Goal: Task Accomplishment & Management: Manage account settings

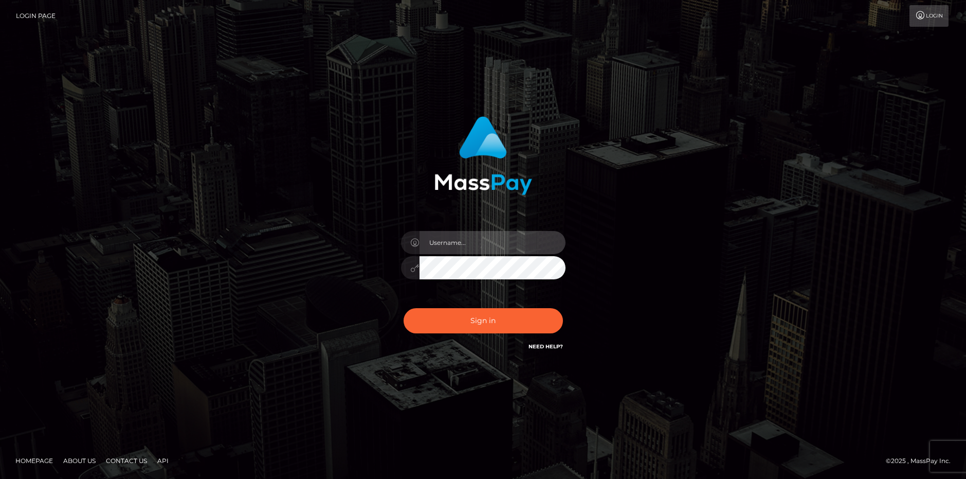
click at [465, 244] on input "text" at bounding box center [493, 242] width 146 height 23
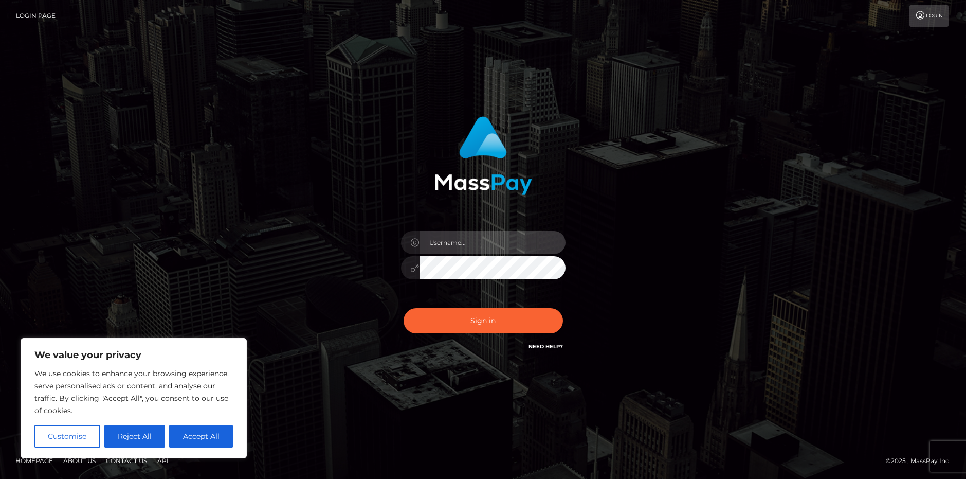
click at [468, 241] on input "text" at bounding box center [493, 242] width 146 height 23
type input "aozorafuria@gmail.com"
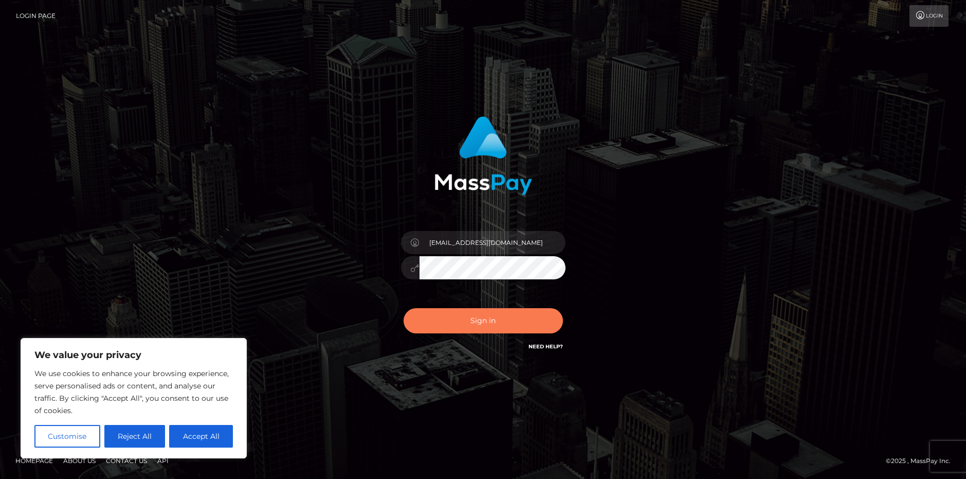
click at [483, 320] on button "Sign in" at bounding box center [483, 320] width 159 height 25
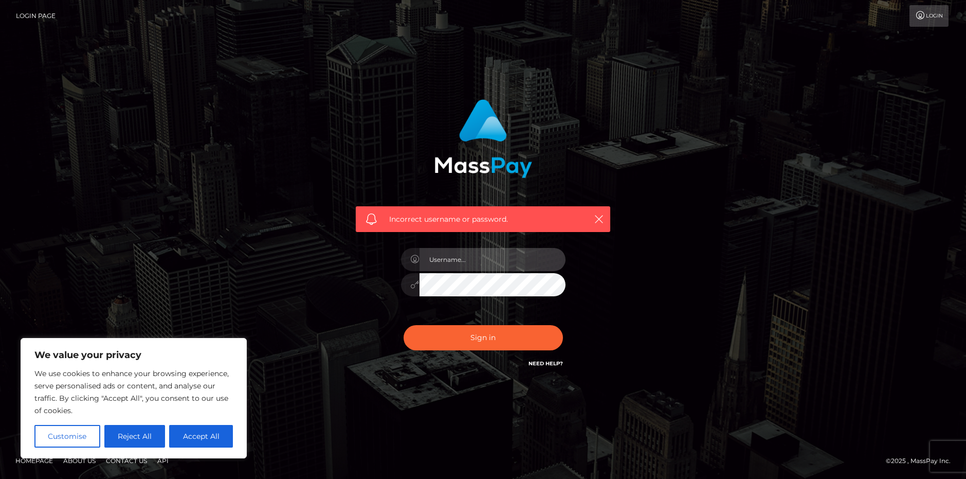
drag, startPoint x: 466, startPoint y: 248, endPoint x: 466, endPoint y: 256, distance: 7.2
click at [466, 248] on input "text" at bounding box center [493, 259] width 146 height 23
type input "[EMAIL_ADDRESS][DOMAIN_NAME]"
click at [493, 333] on button "Sign in" at bounding box center [483, 337] width 159 height 25
click at [461, 259] on input "text" at bounding box center [493, 259] width 146 height 23
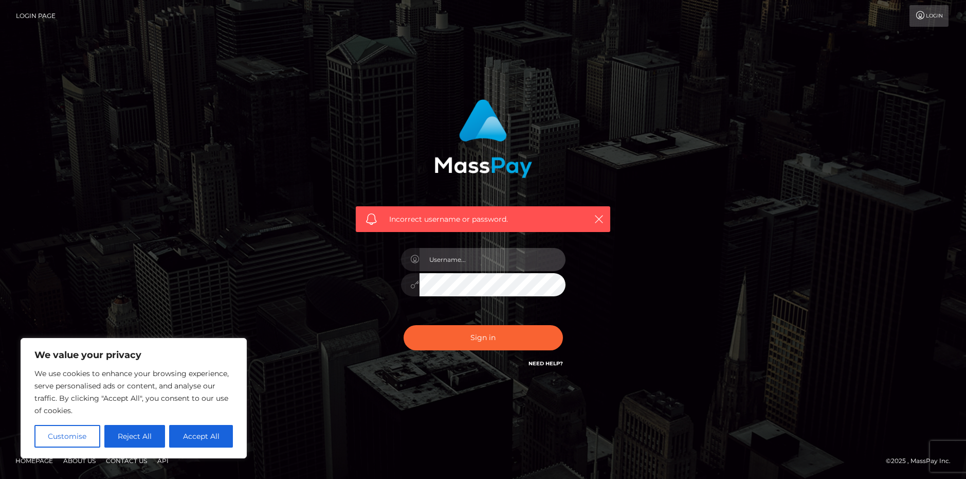
type input "[EMAIL_ADDRESS][DOMAIN_NAME]"
click at [350, 285] on div "Incorrect username or password. aozorafuria@gmail.com" at bounding box center [483, 234] width 270 height 285
click at [404, 325] on button "Sign in" at bounding box center [483, 337] width 159 height 25
click at [144, 168] on div "Incorrect username or password." at bounding box center [483, 239] width 966 height 450
click at [447, 269] on input "text" at bounding box center [493, 259] width 146 height 23
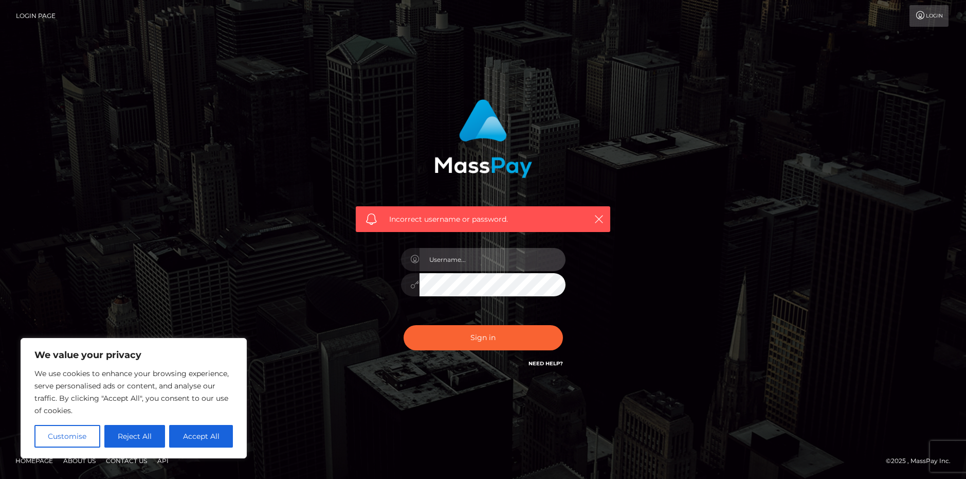
type input "[EMAIL_ADDRESS][DOMAIN_NAME]"
click at [495, 338] on button "Sign in" at bounding box center [483, 337] width 159 height 25
click at [494, 263] on input "text" at bounding box center [493, 259] width 146 height 23
type input "[EMAIL_ADDRESS][DOMAIN_NAME]"
click at [320, 269] on div "Incorrect username or password. aozorafuria@gmail.com" at bounding box center [483, 240] width 586 height 296
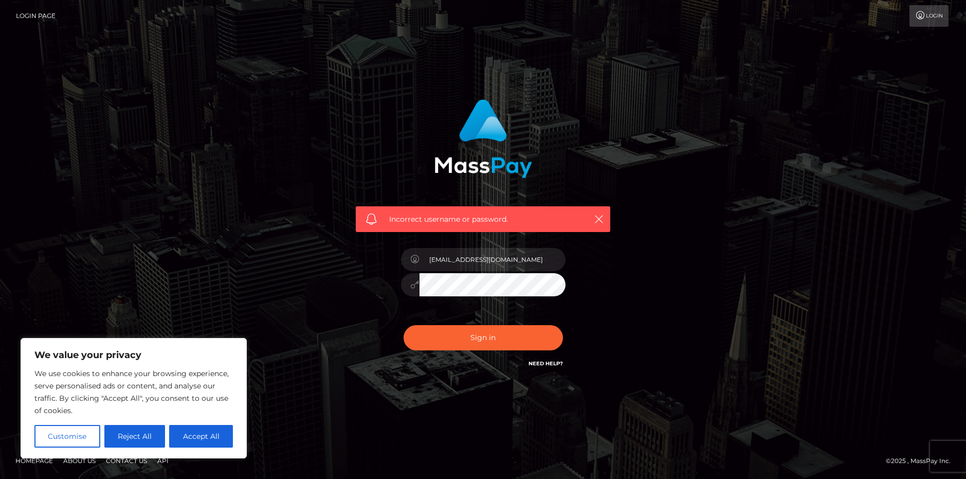
click at [404, 325] on button "Sign in" at bounding box center [483, 337] width 159 height 25
click at [208, 441] on button "Accept All" at bounding box center [201, 436] width 64 height 23
checkbox input "true"
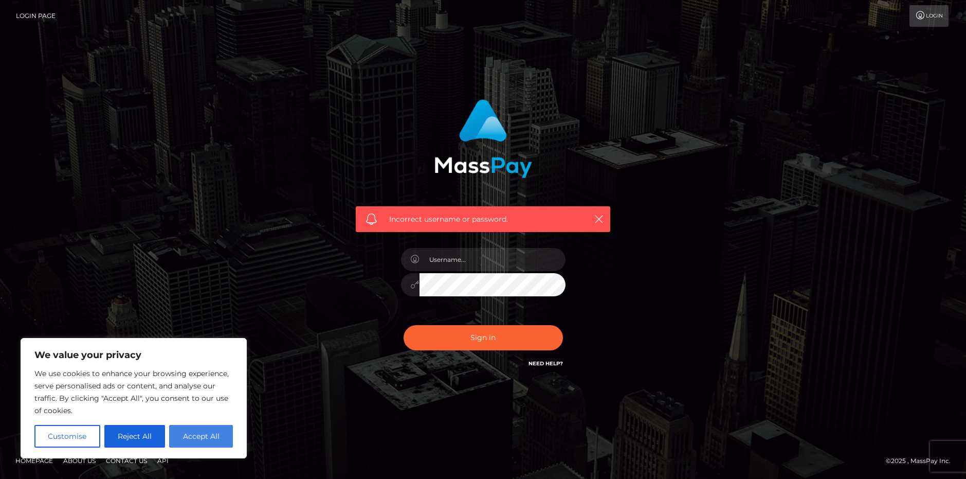
checkbox input "true"
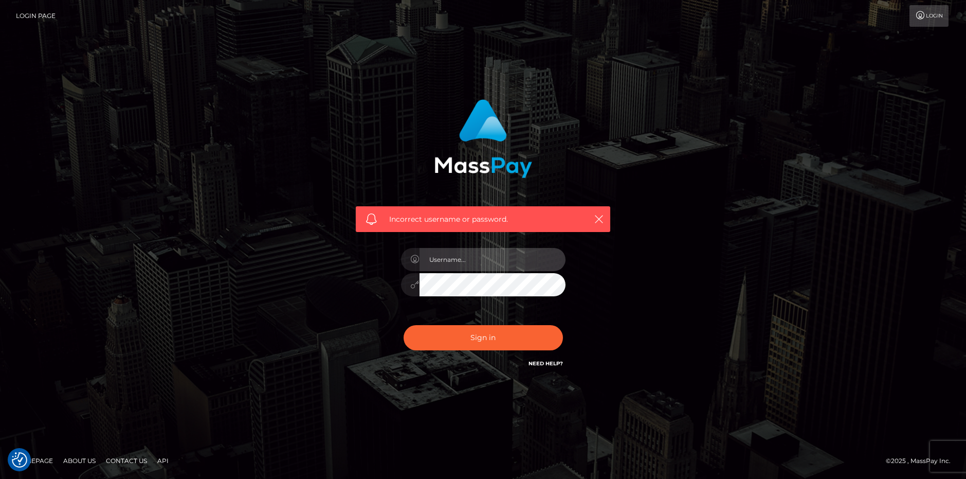
click at [511, 268] on input "text" at bounding box center [493, 259] width 146 height 23
type input "aozorafuria@gmail.com"
click at [467, 354] on div "Sign in Need Help?" at bounding box center [483, 342] width 180 height 46
click at [464, 338] on button "Sign in" at bounding box center [483, 337] width 159 height 25
click at [509, 254] on input "text" at bounding box center [493, 259] width 146 height 23
